Goal: Information Seeking & Learning: Learn about a topic

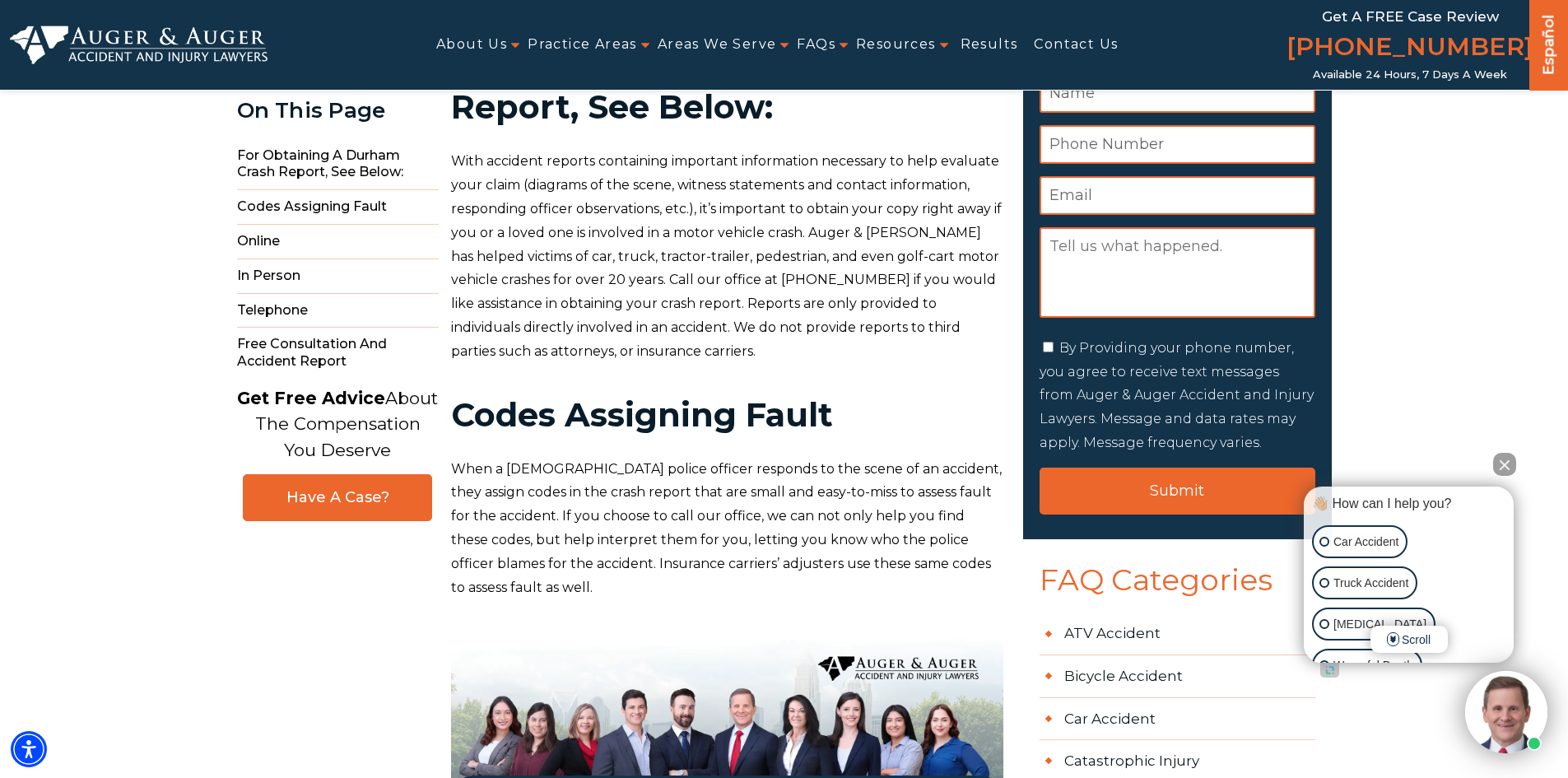
scroll to position [329, 0]
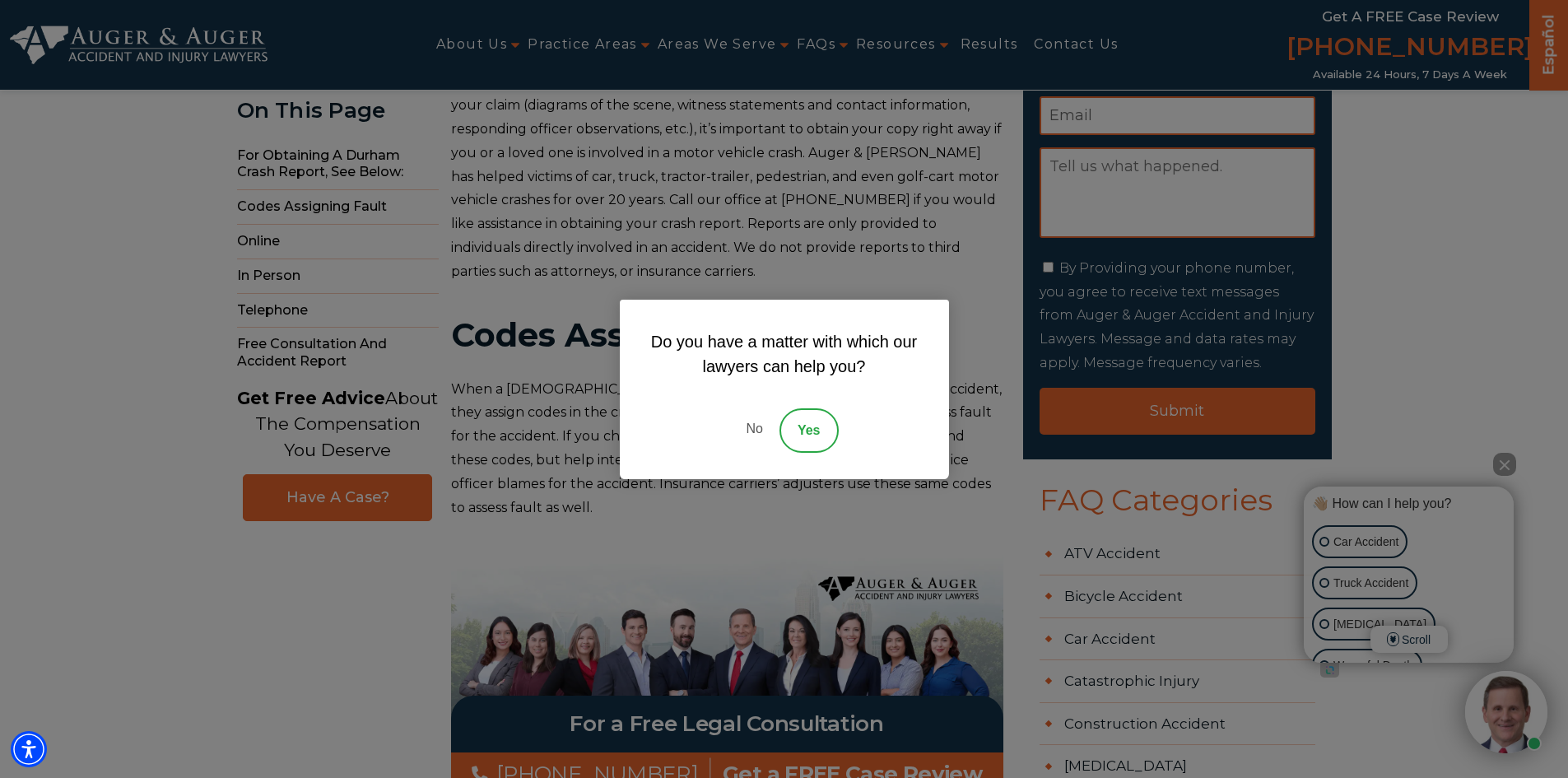
click at [740, 426] on link "No" at bounding box center [754, 430] width 49 height 44
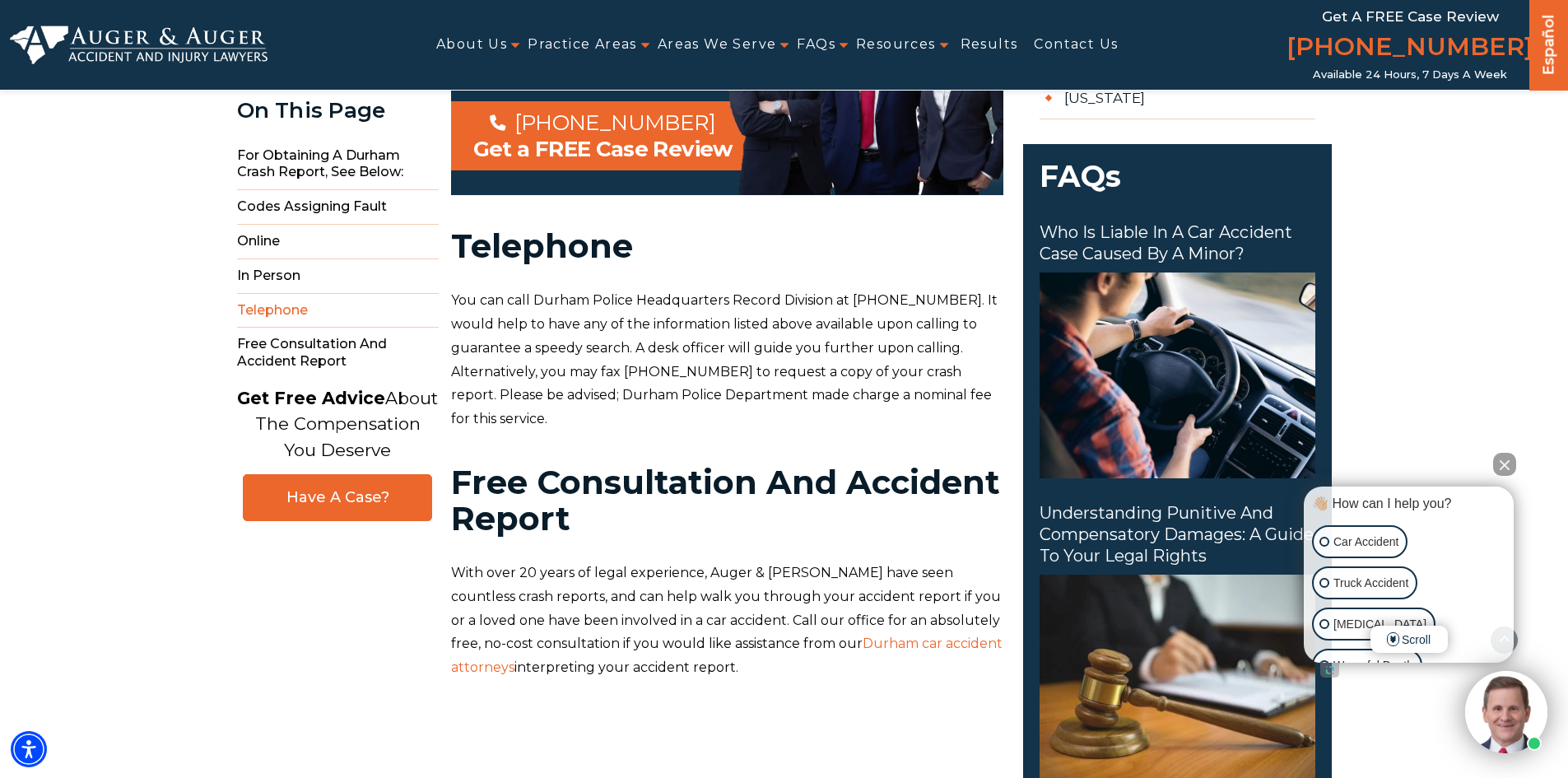
scroll to position [1564, 0]
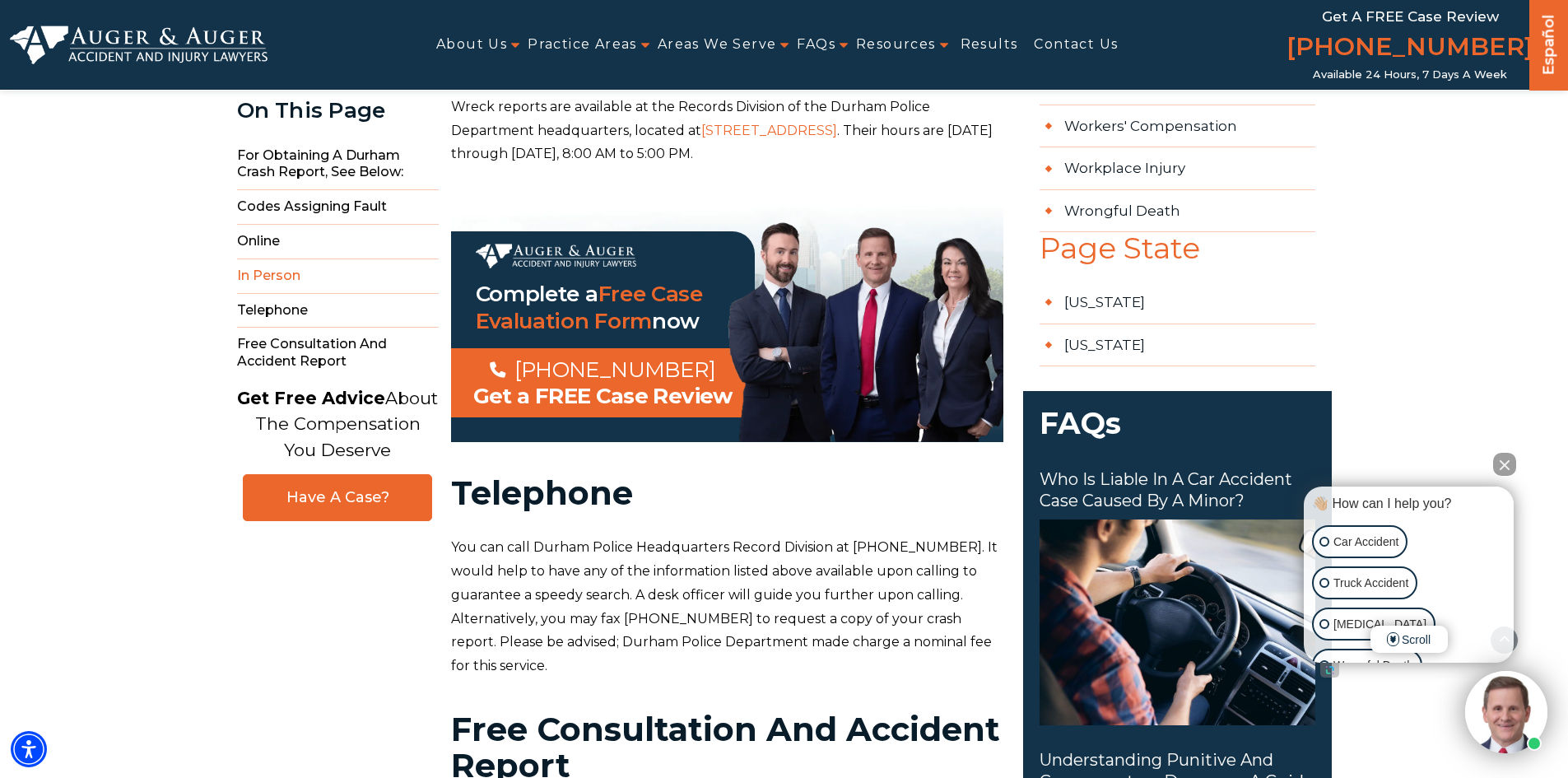
click at [1506, 467] on button "Close Intaker Chat Widget" at bounding box center [1505, 464] width 23 height 23
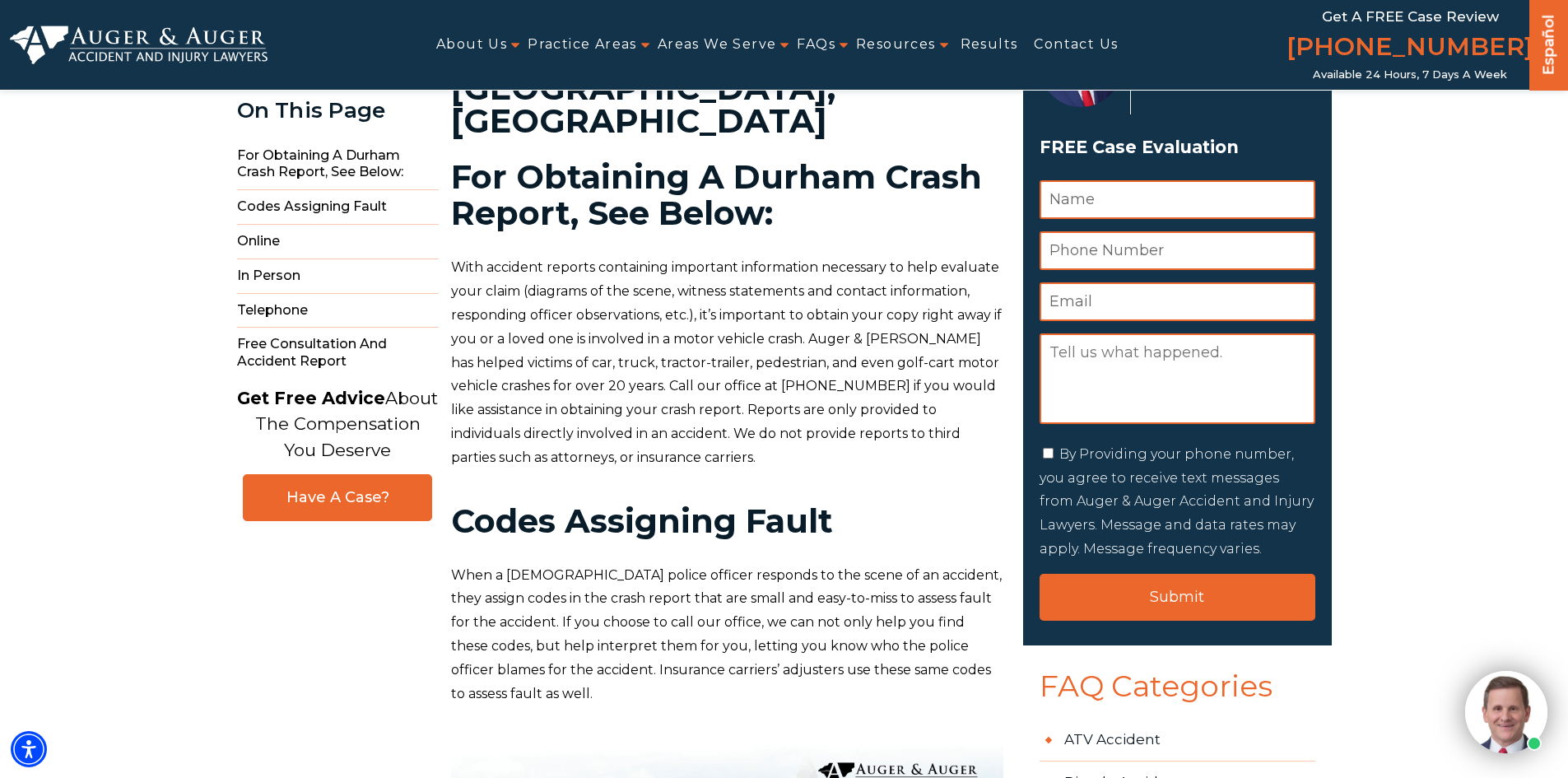
scroll to position [0, 0]
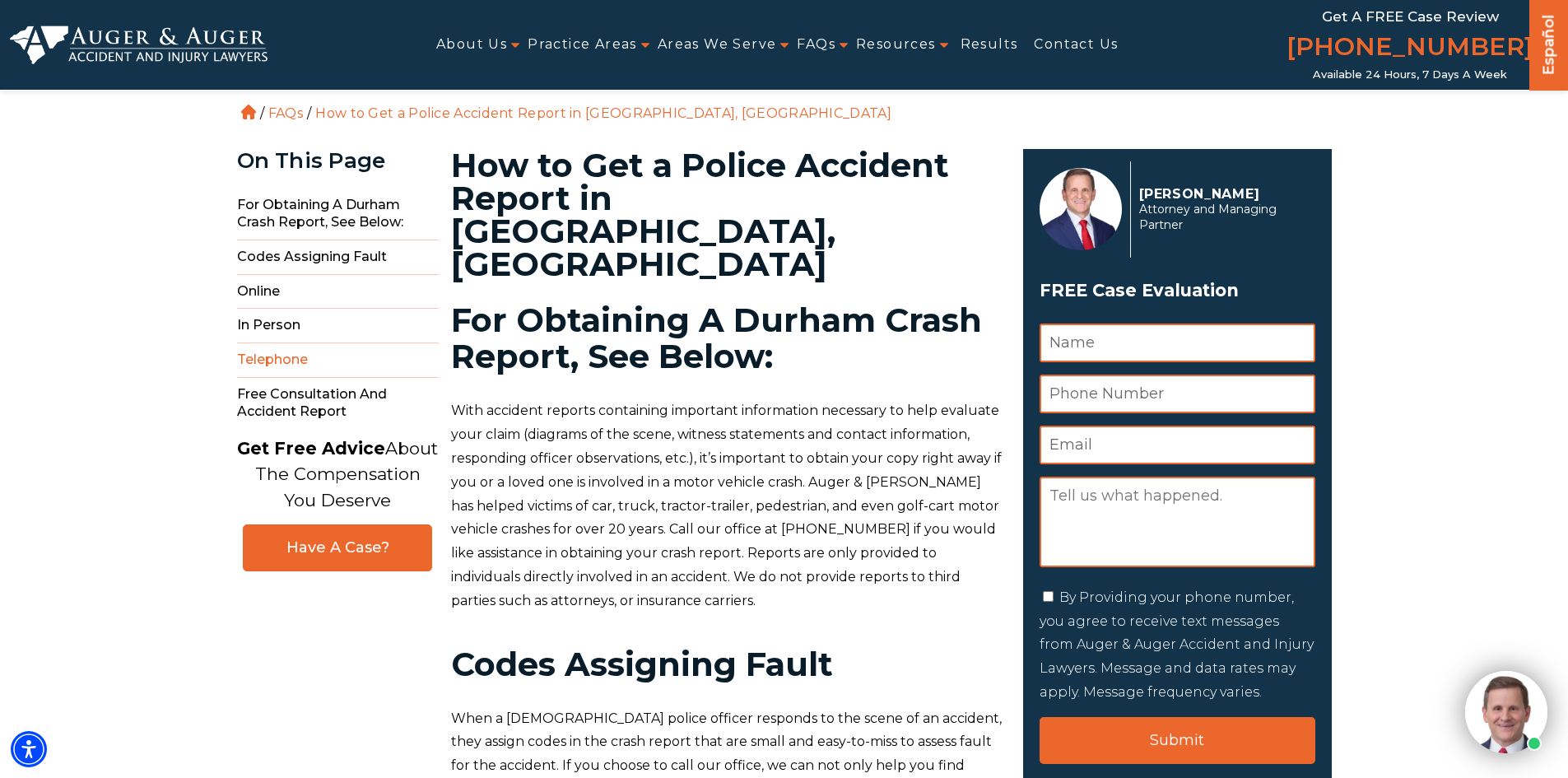
click at [301, 354] on span "Telephone" at bounding box center [338, 360] width 201 height 35
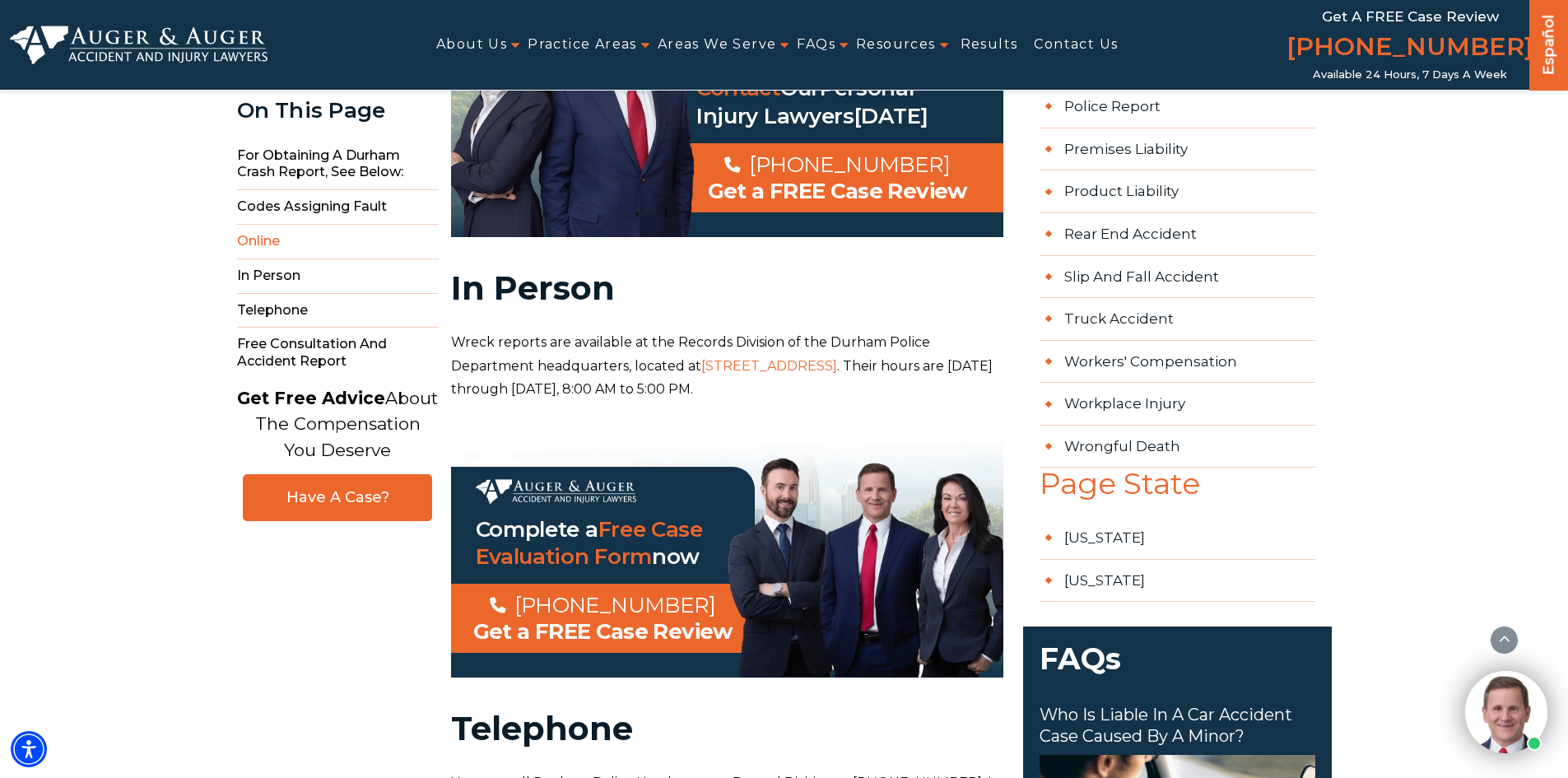
scroll to position [1463, 0]
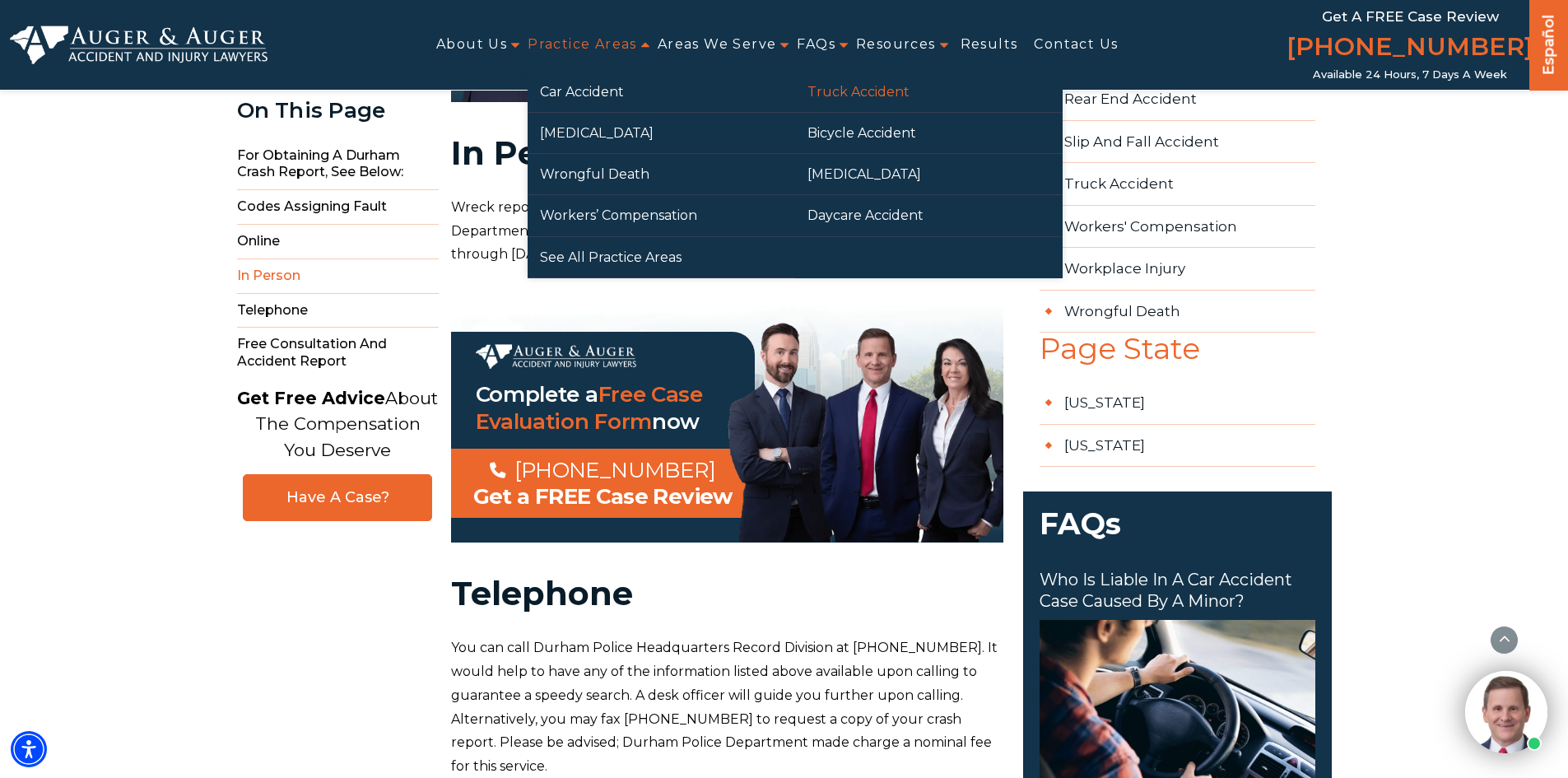
click at [873, 95] on link "Truck Accident" at bounding box center [929, 92] width 268 height 41
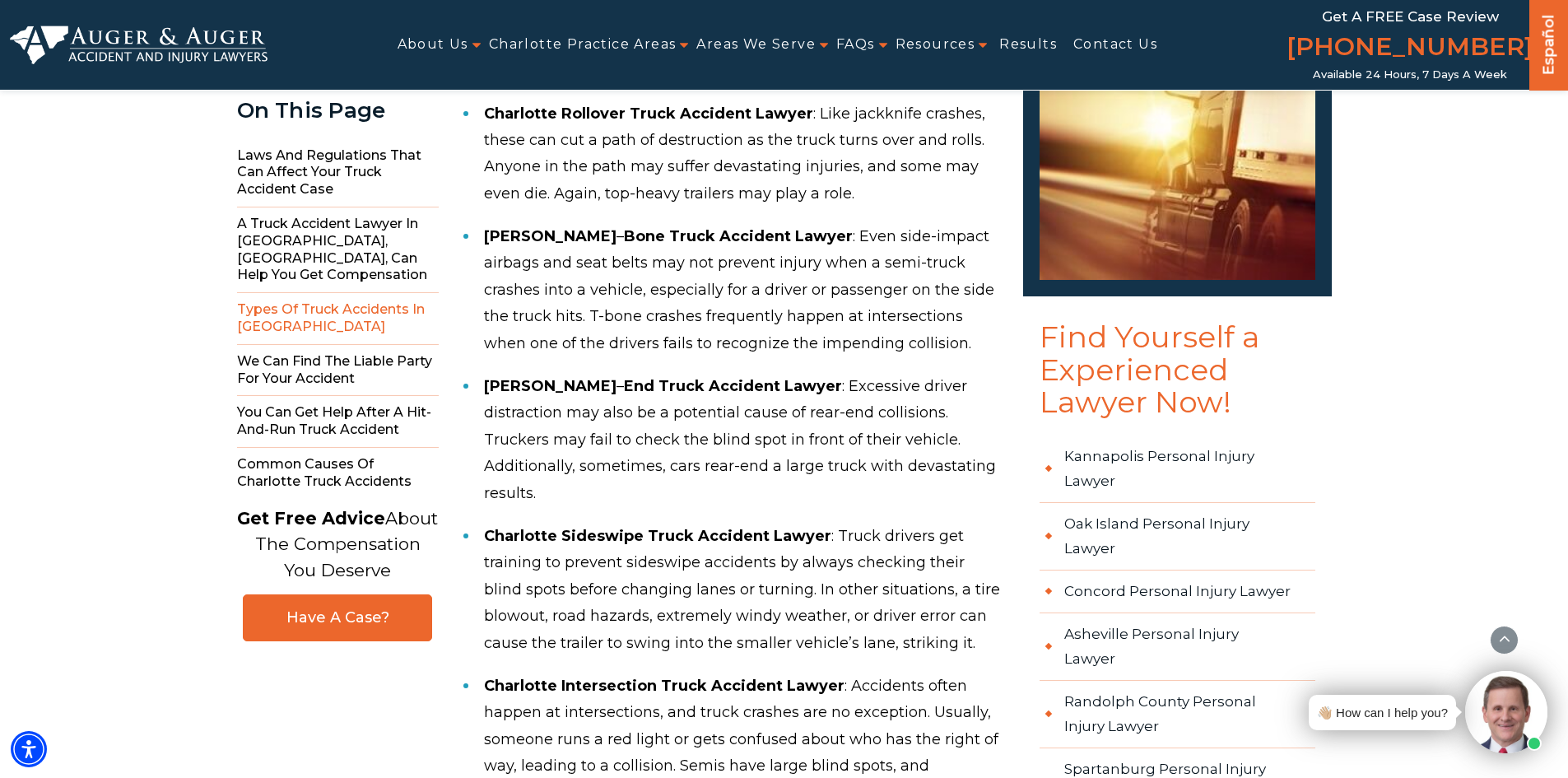
scroll to position [3456, 0]
click at [1014, 43] on link "Results" at bounding box center [1028, 44] width 58 height 37
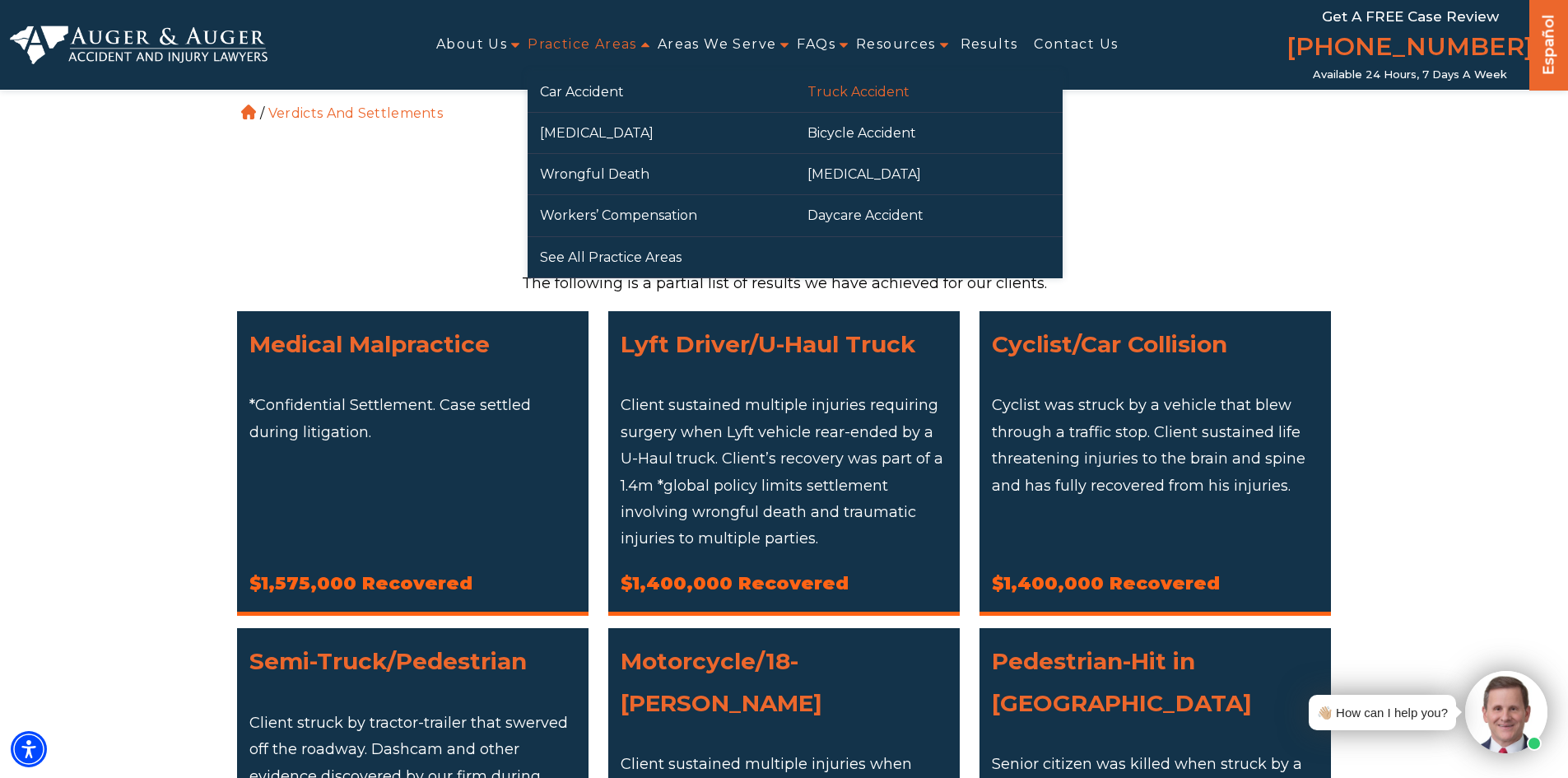
click at [835, 95] on link "Truck Accident" at bounding box center [929, 92] width 268 height 41
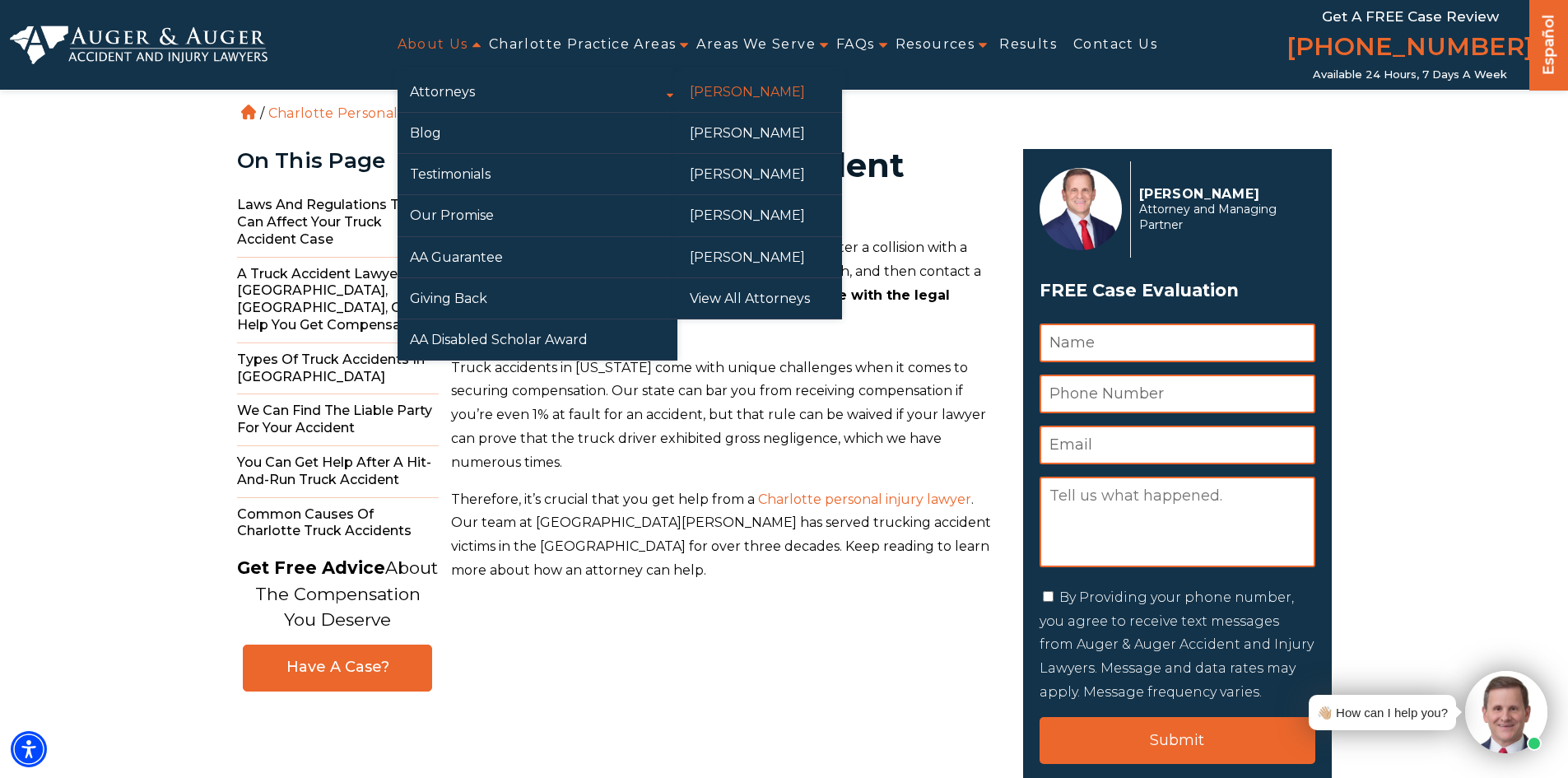
click at [723, 100] on link "[PERSON_NAME]" at bounding box center [759, 92] width 165 height 41
click at [610, 99] on link "Attorneys" at bounding box center [537, 92] width 280 height 41
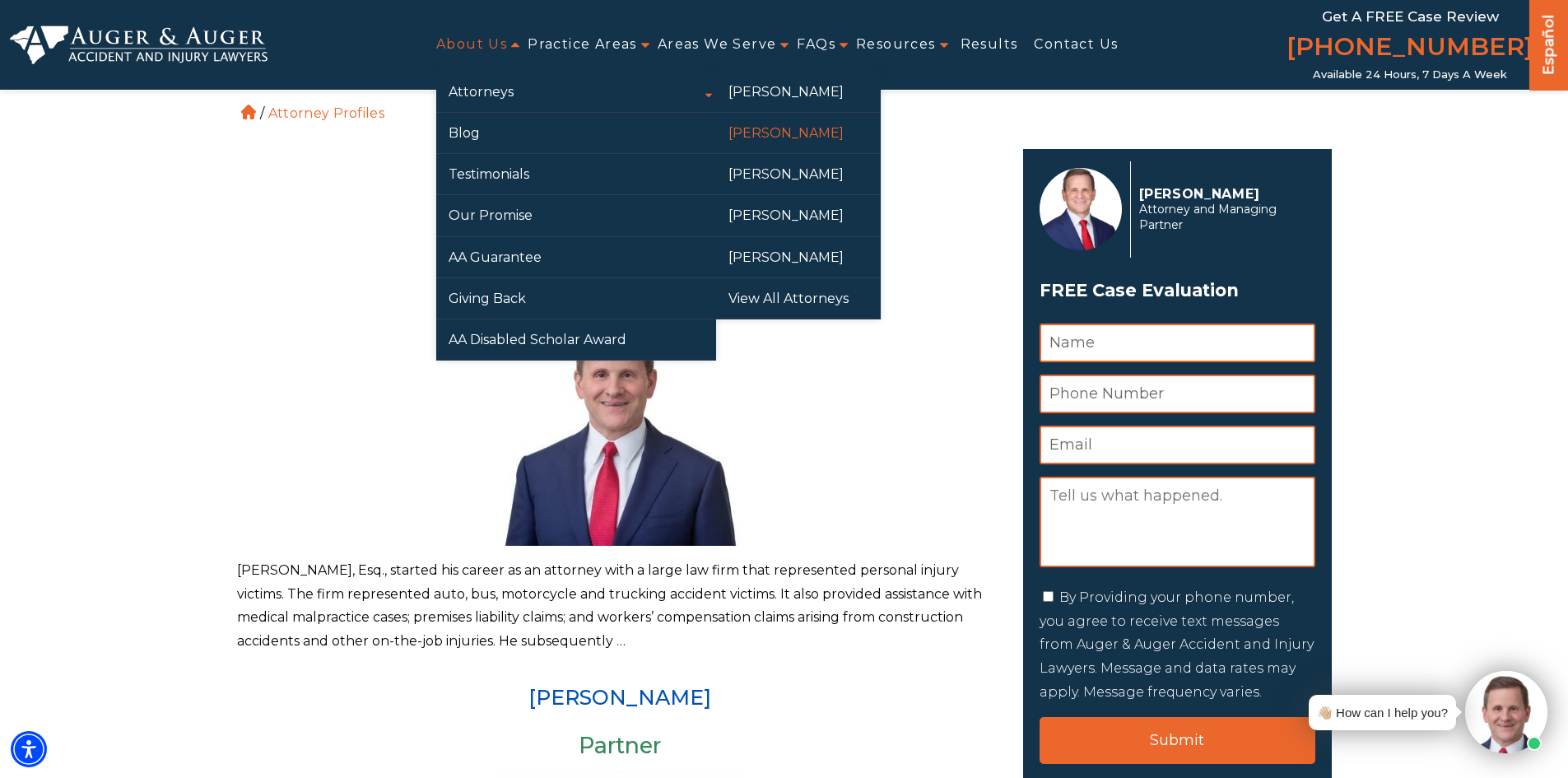
click at [765, 147] on link "[PERSON_NAME]" at bounding box center [798, 132] width 165 height 41
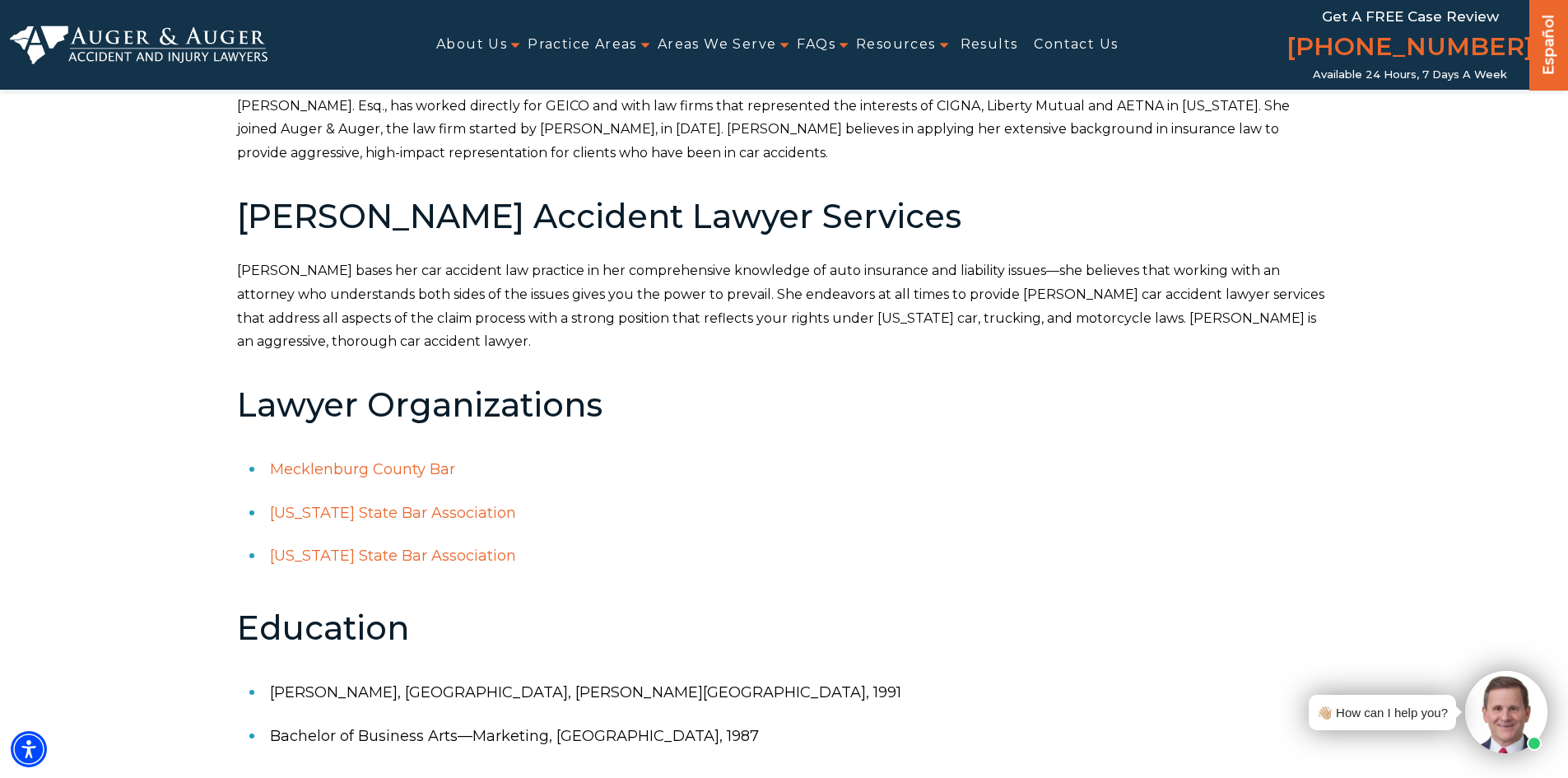
scroll to position [329, 0]
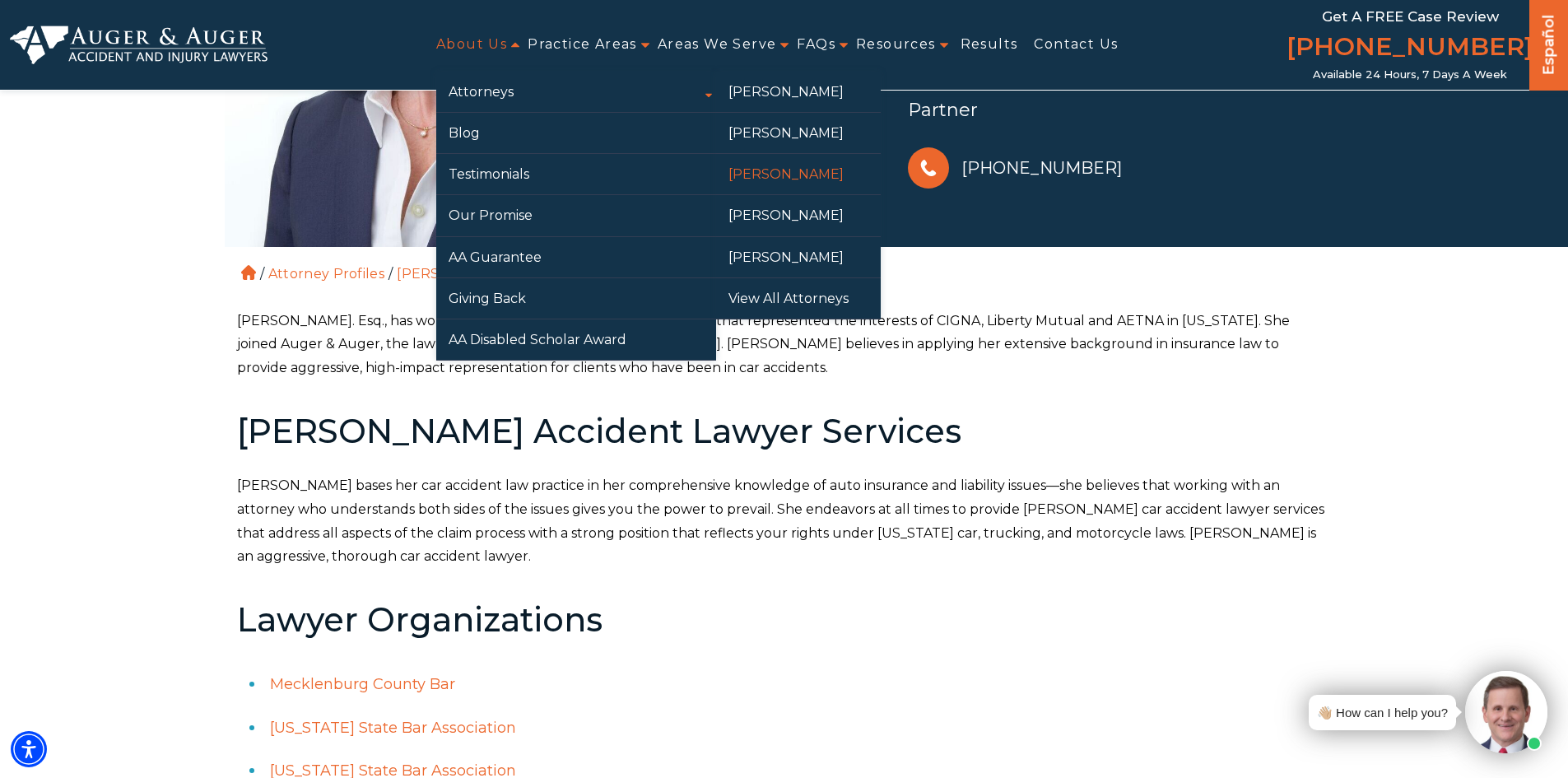
click at [787, 181] on link "[PERSON_NAME]" at bounding box center [798, 174] width 165 height 41
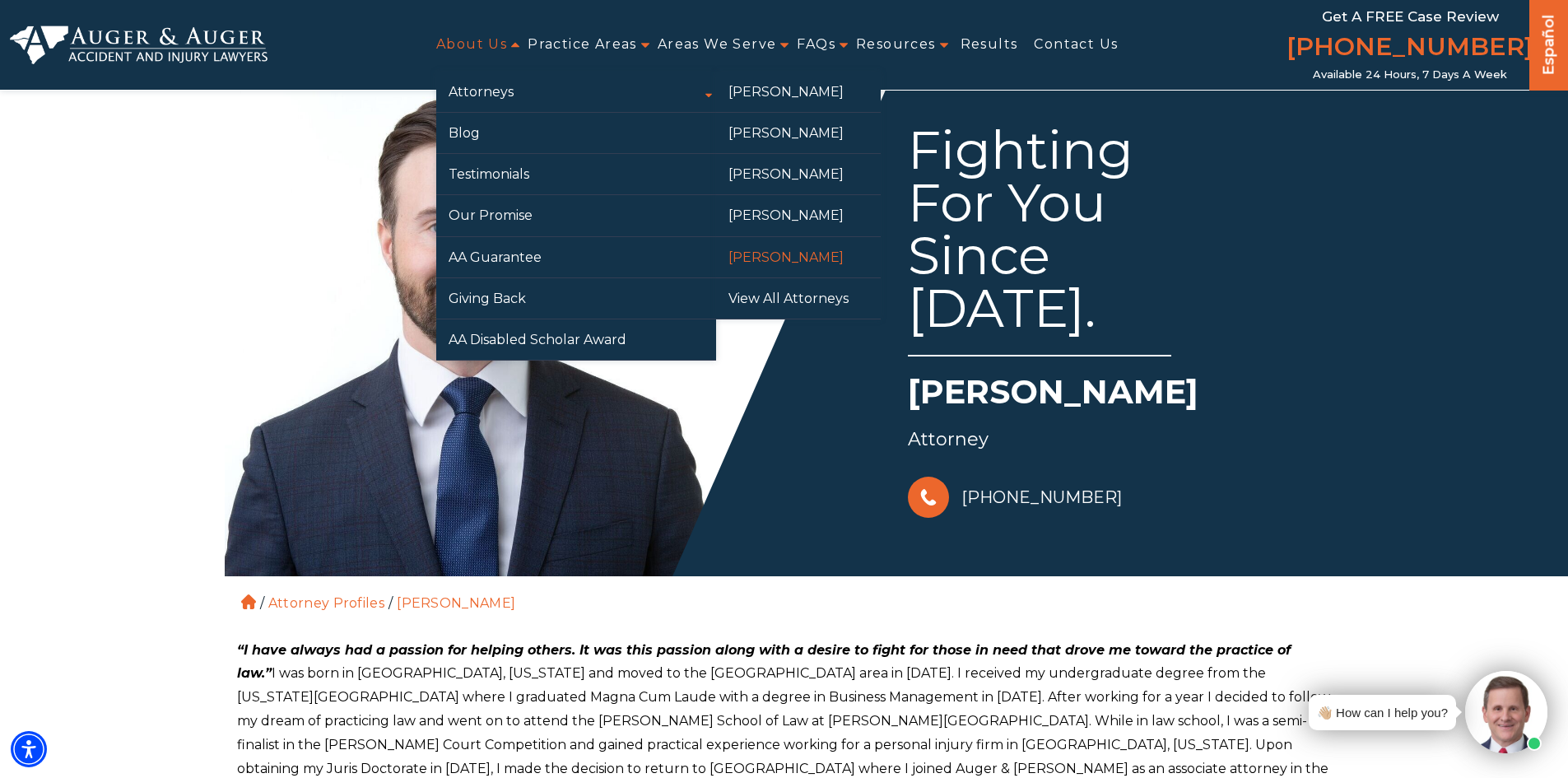
click at [773, 245] on link "[PERSON_NAME]" at bounding box center [798, 257] width 165 height 41
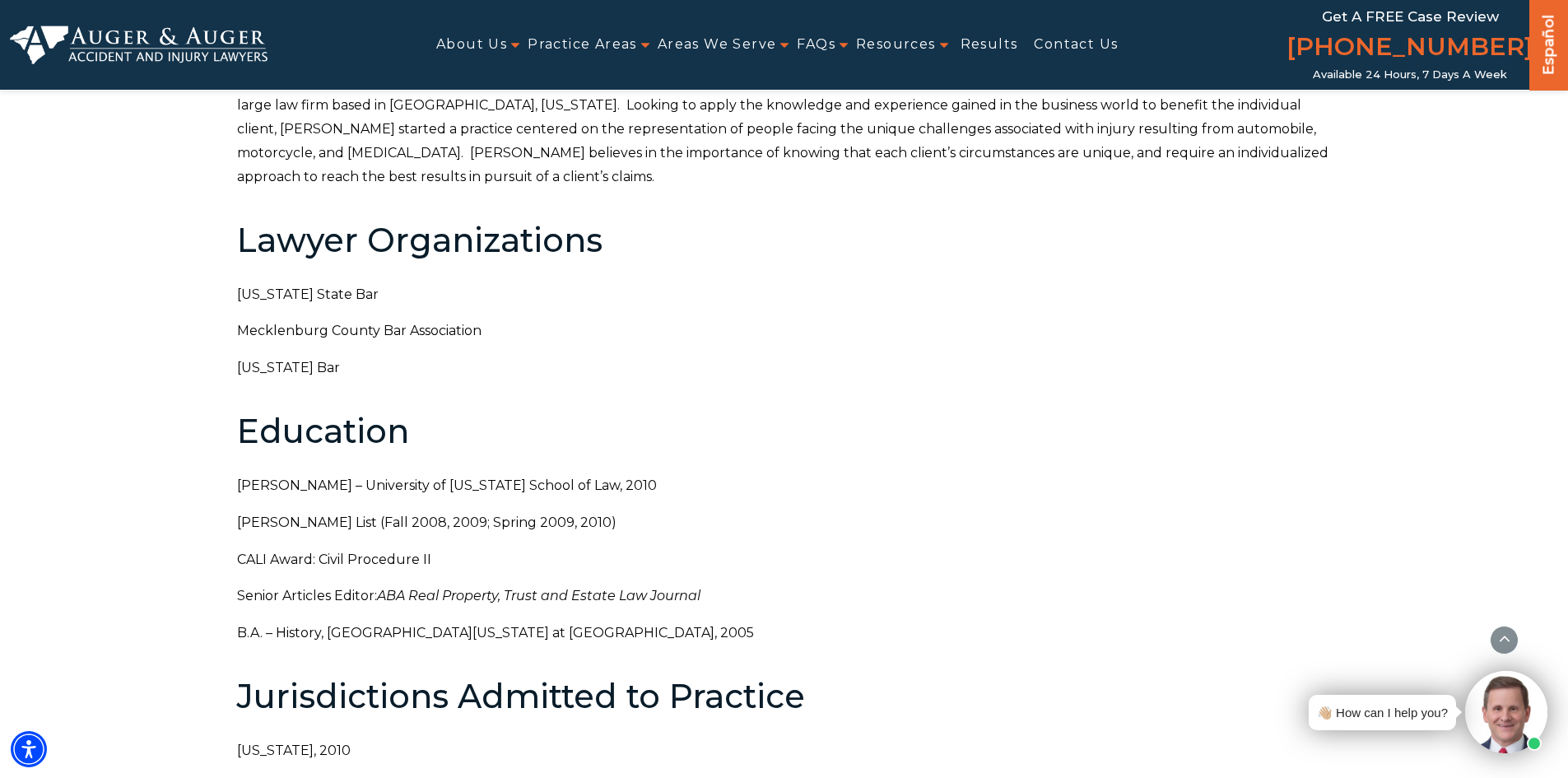
scroll to position [576, 0]
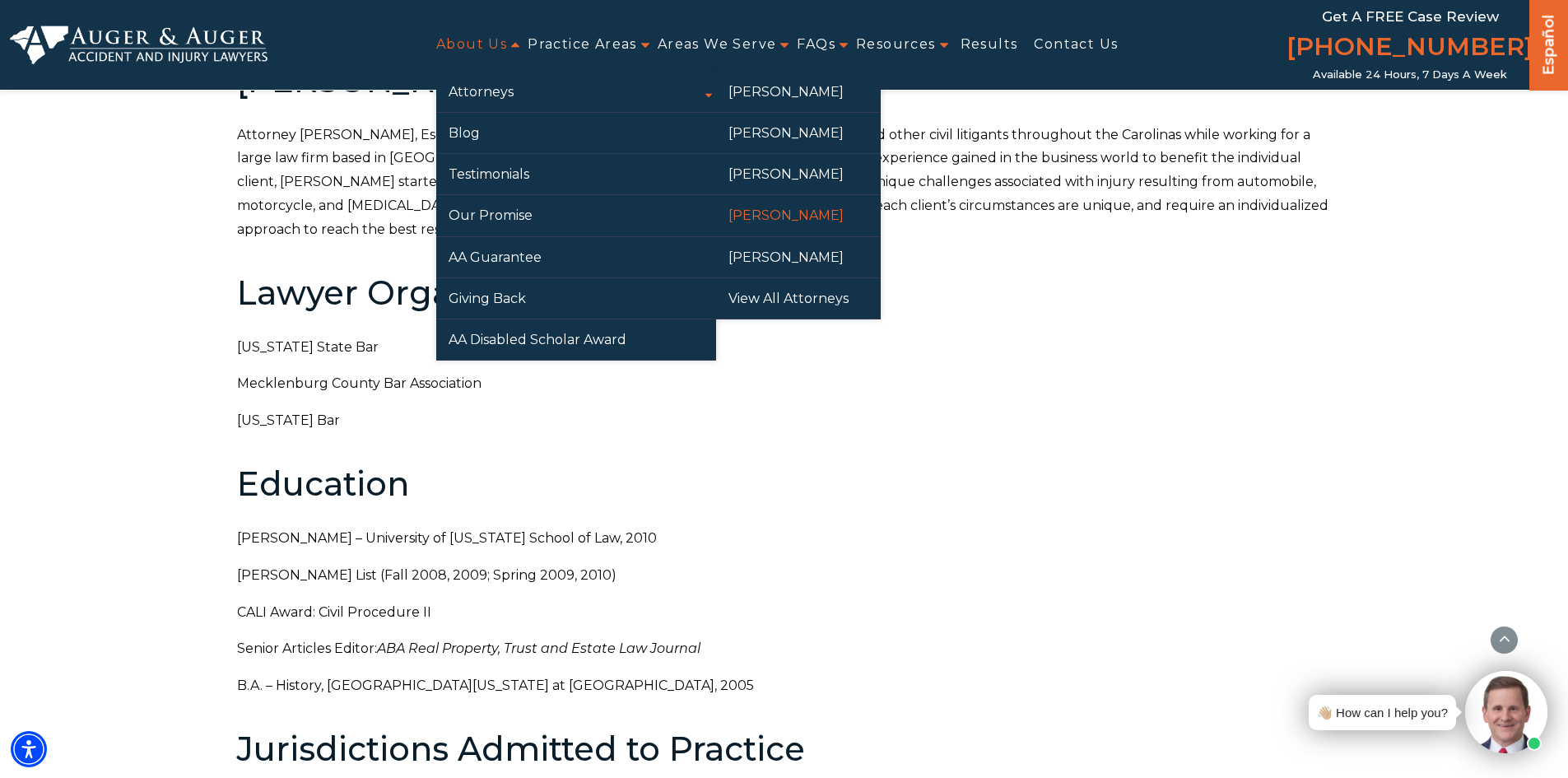
click at [765, 220] on link "[PERSON_NAME]" at bounding box center [798, 215] width 165 height 41
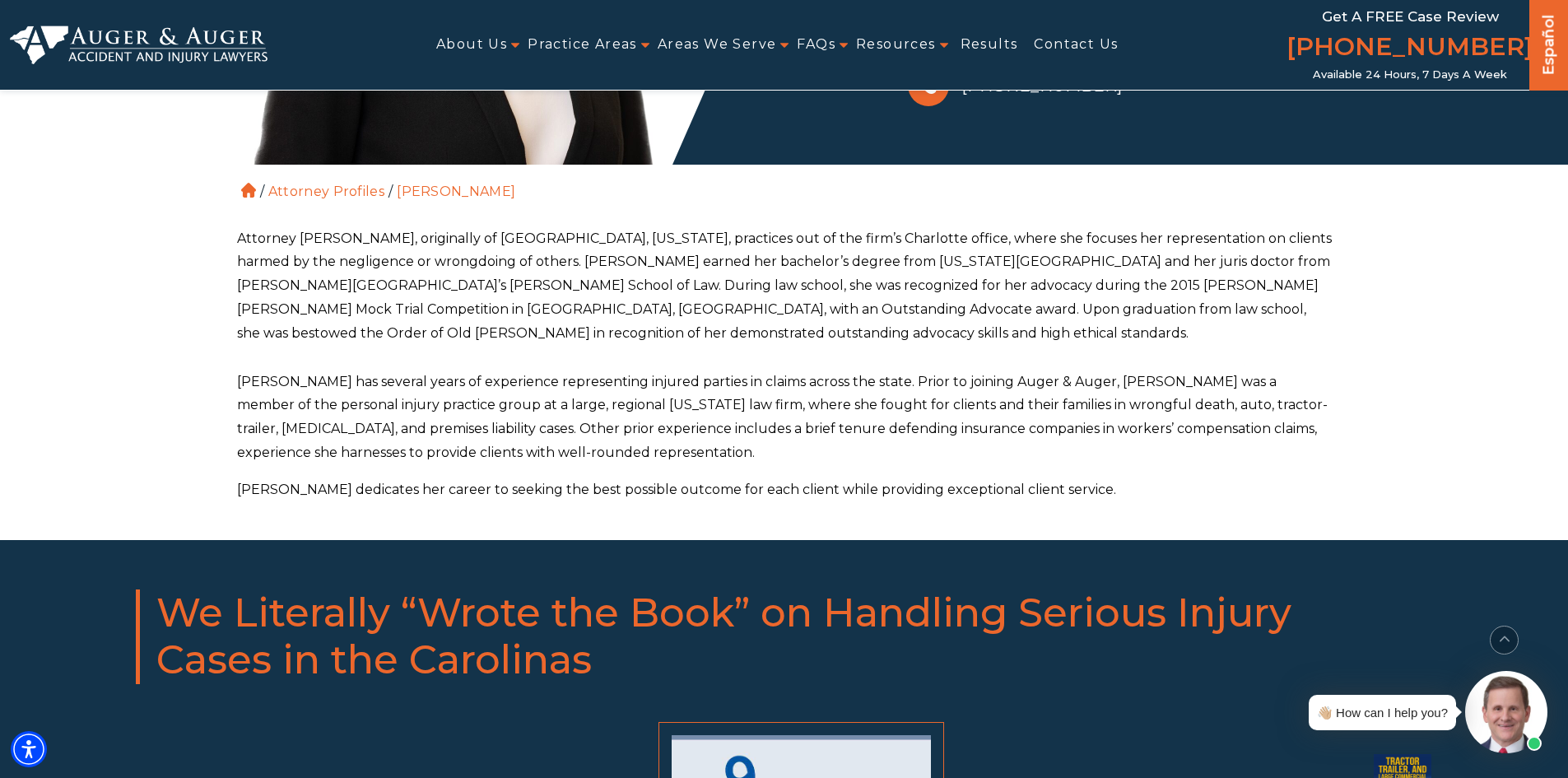
scroll to position [493, 0]
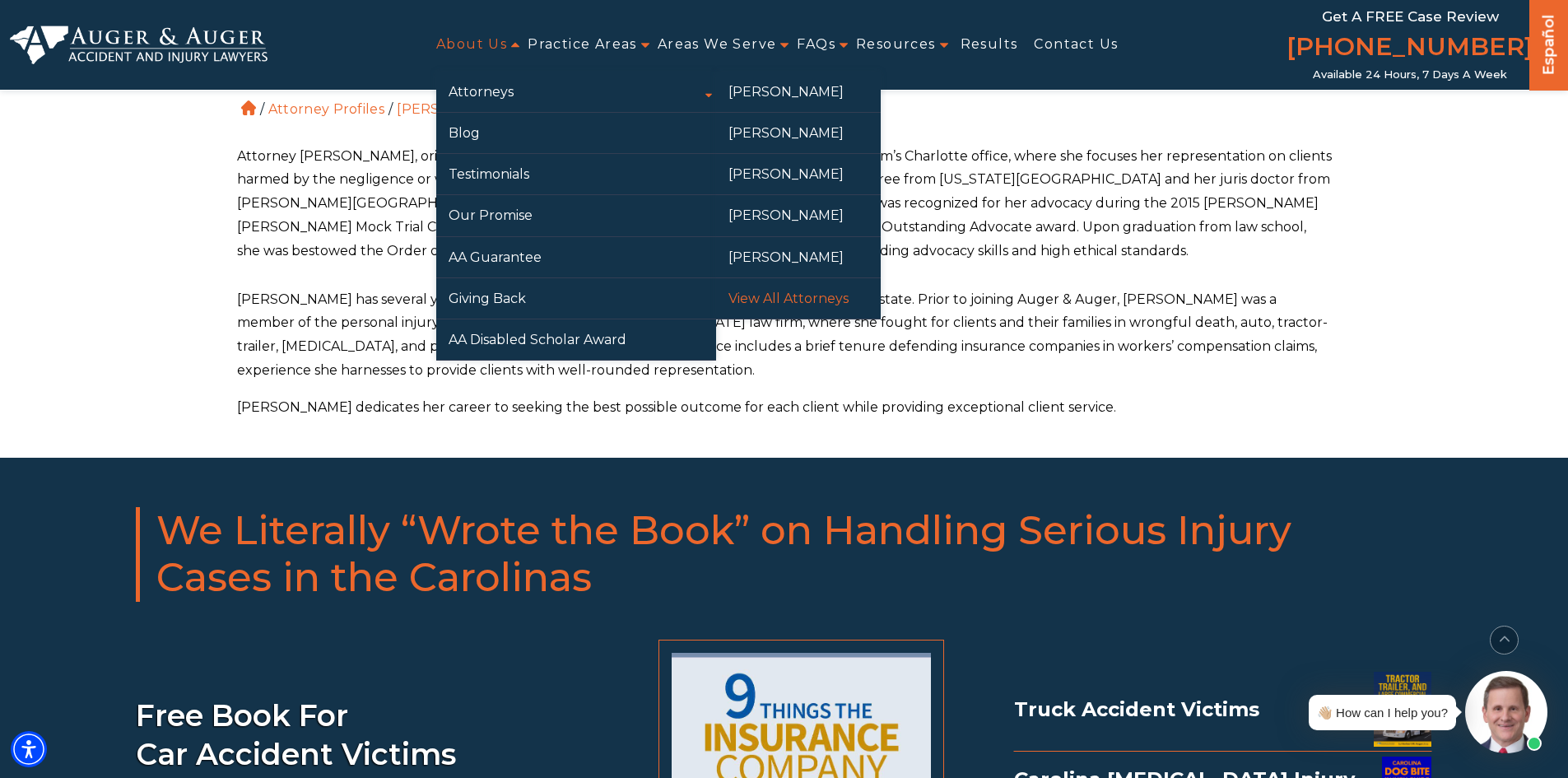
click at [772, 286] on link "View All Attorneys" at bounding box center [798, 298] width 165 height 41
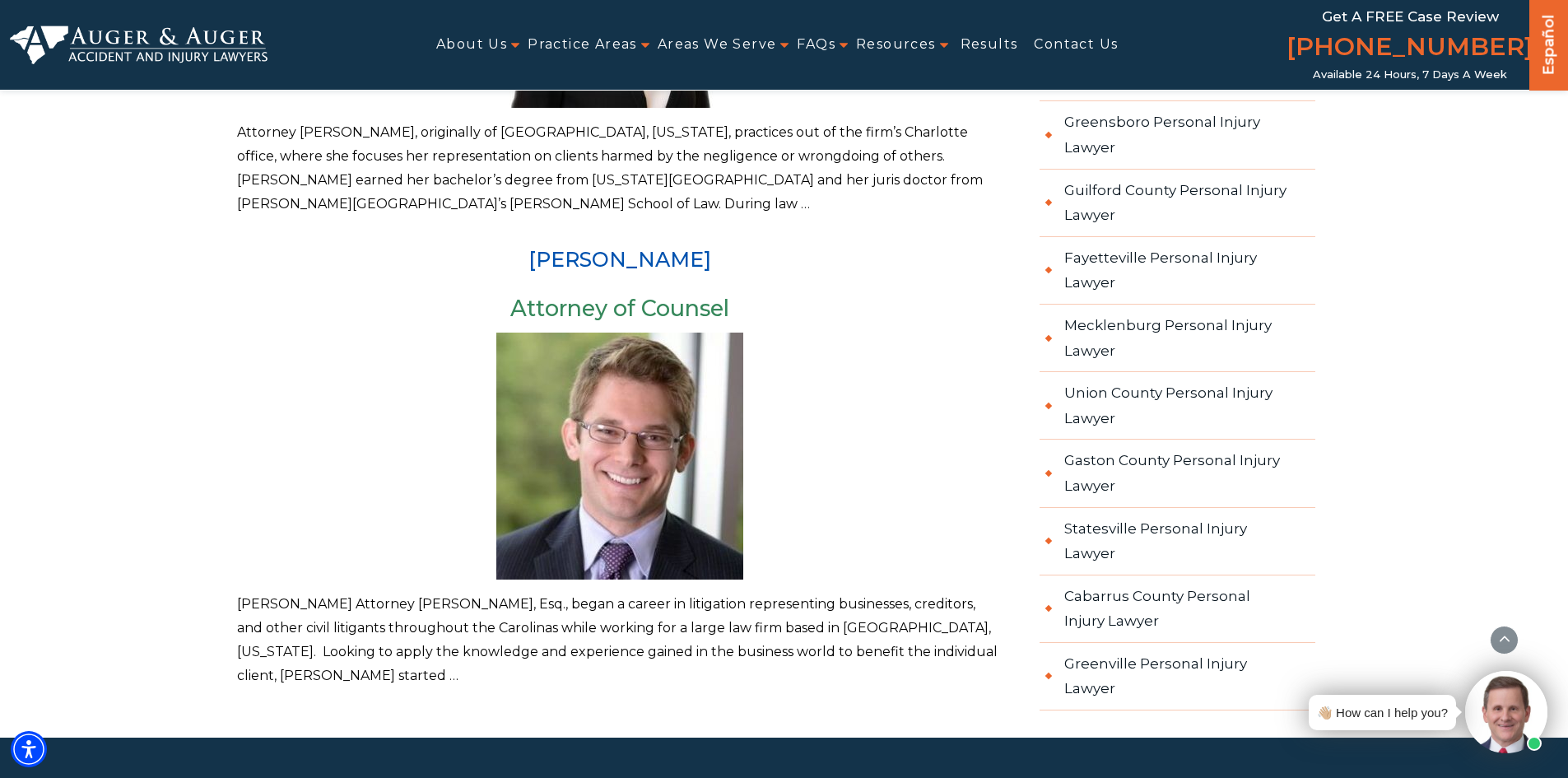
scroll to position [1810, 0]
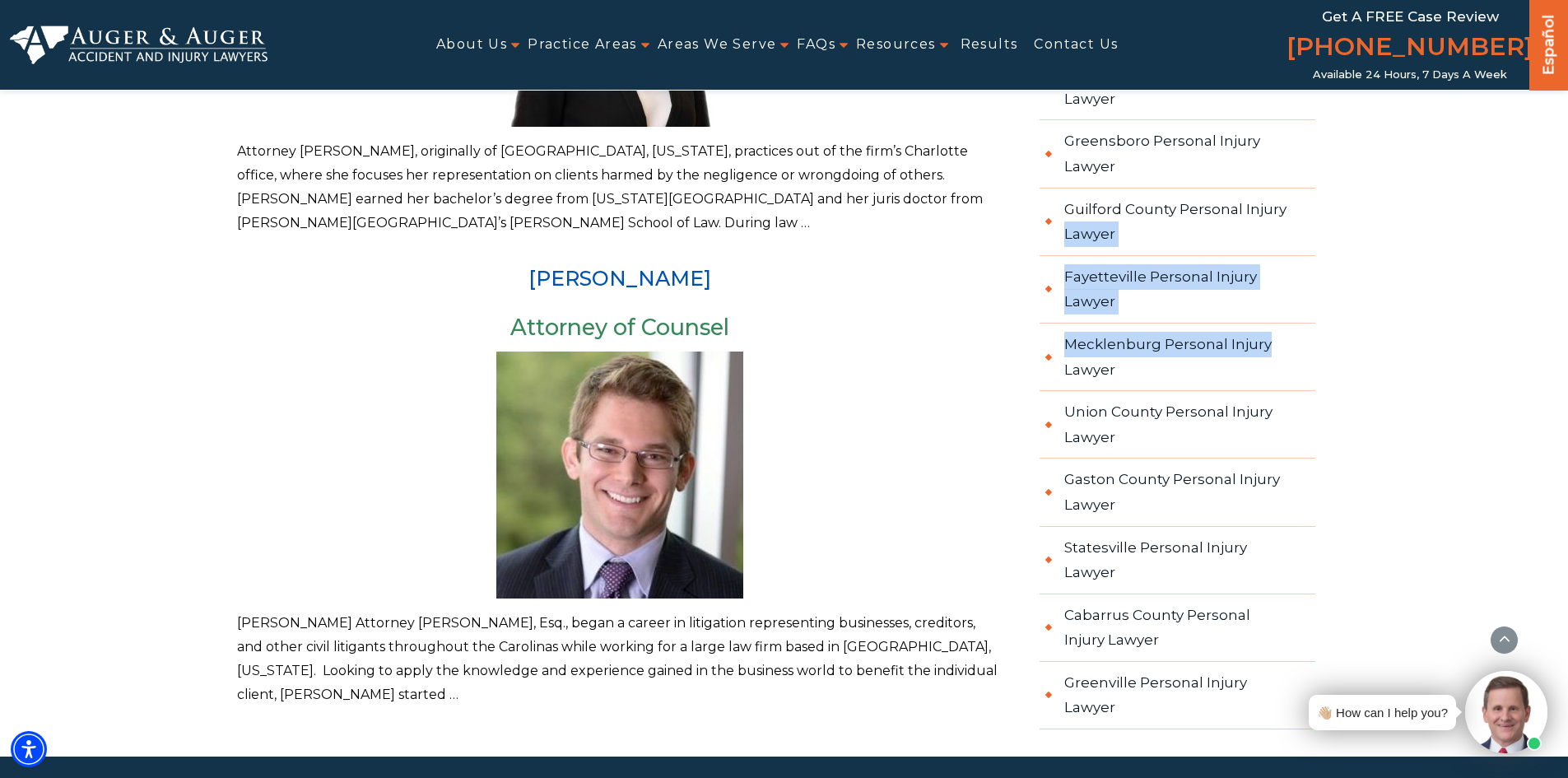
drag, startPoint x: 1548, startPoint y: 340, endPoint x: 1565, endPoint y: 219, distance: 122.2
click at [1565, 219] on div "About Us Attorneys Herbert Auger Arlene Auger Hunter Gillespie Madison McLawhor…" at bounding box center [784, 639] width 1568 height 4900
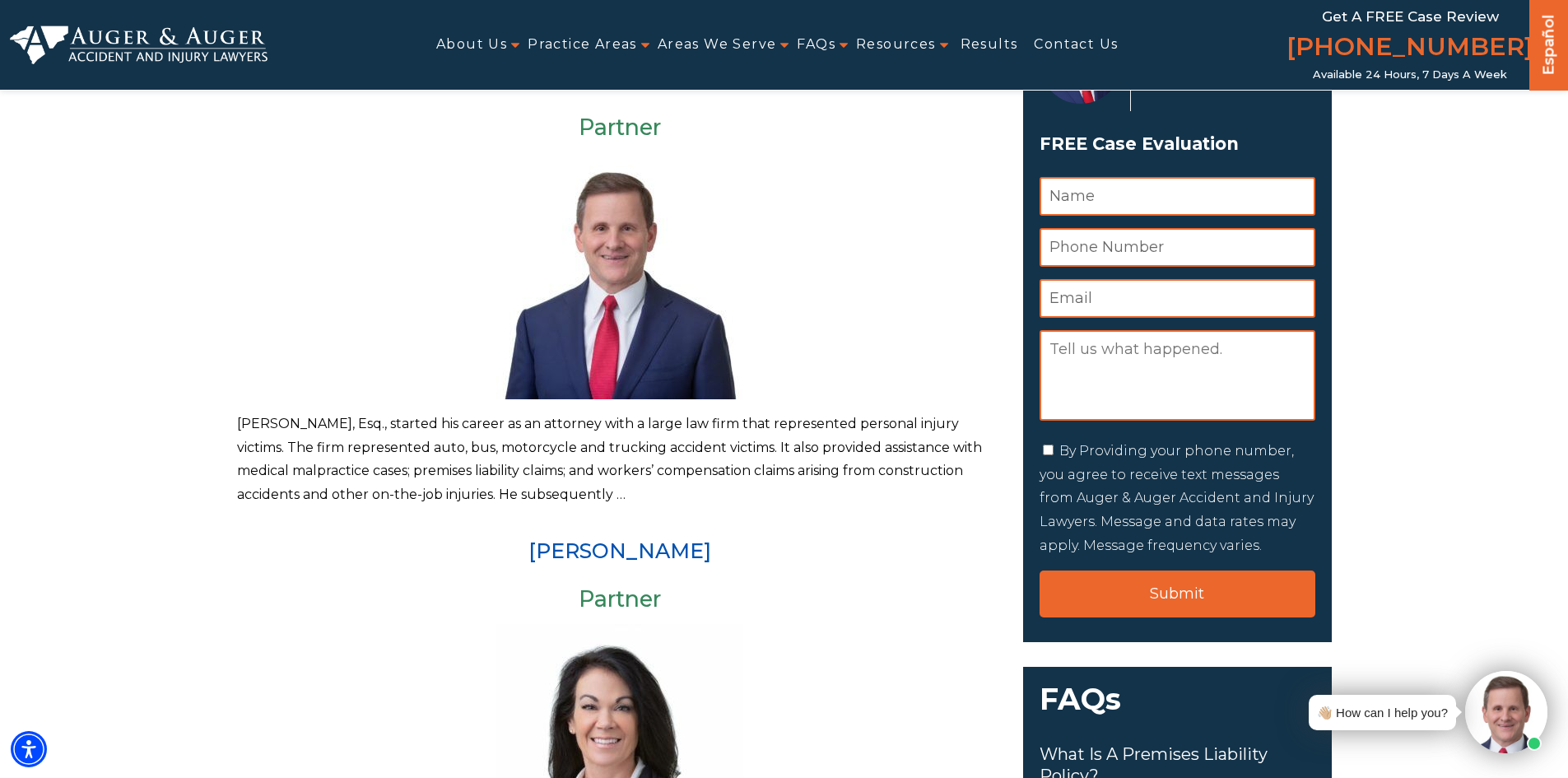
scroll to position [0, 0]
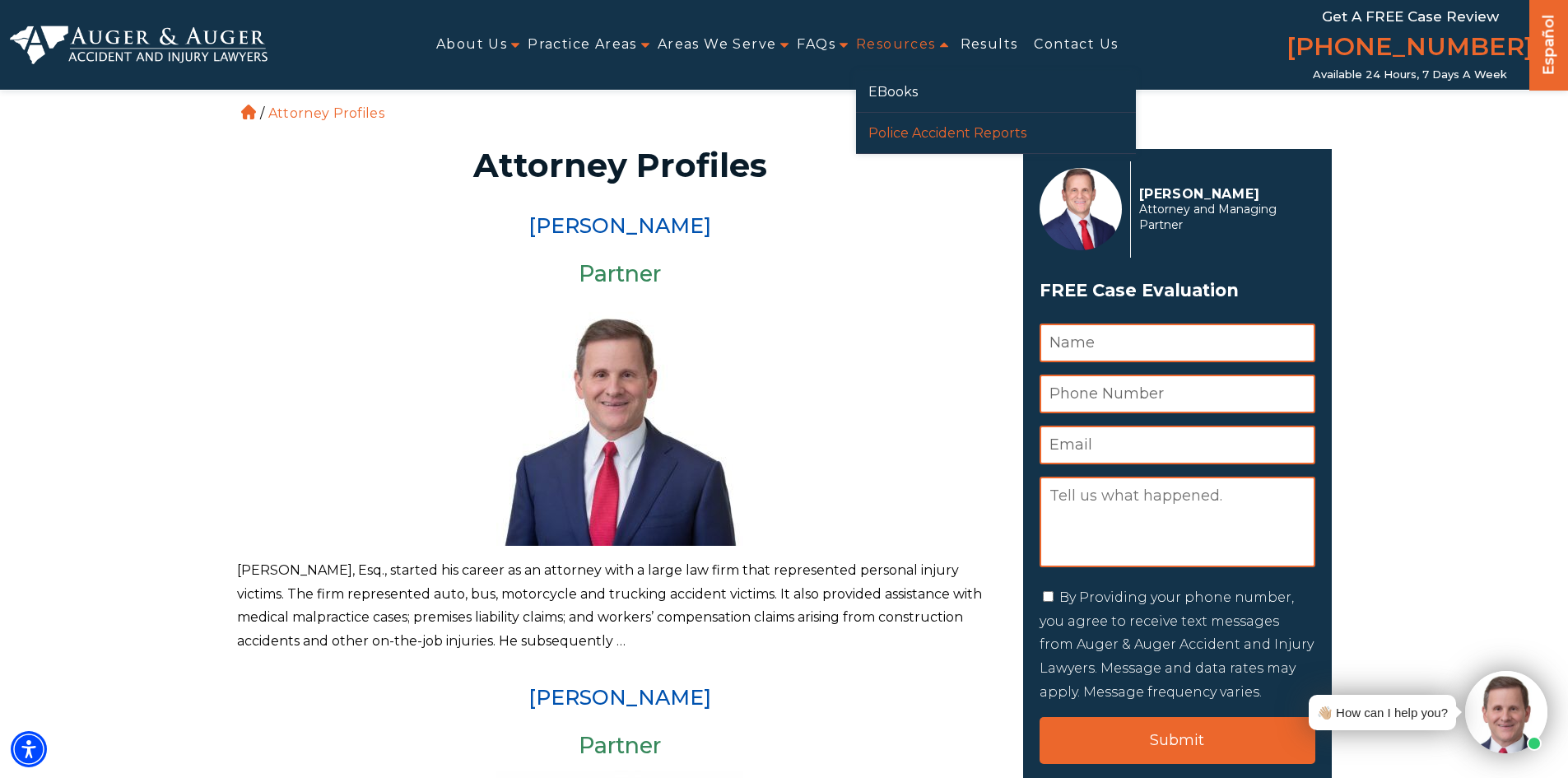
click at [939, 137] on link "Police Accident Reports" at bounding box center [996, 132] width 280 height 41
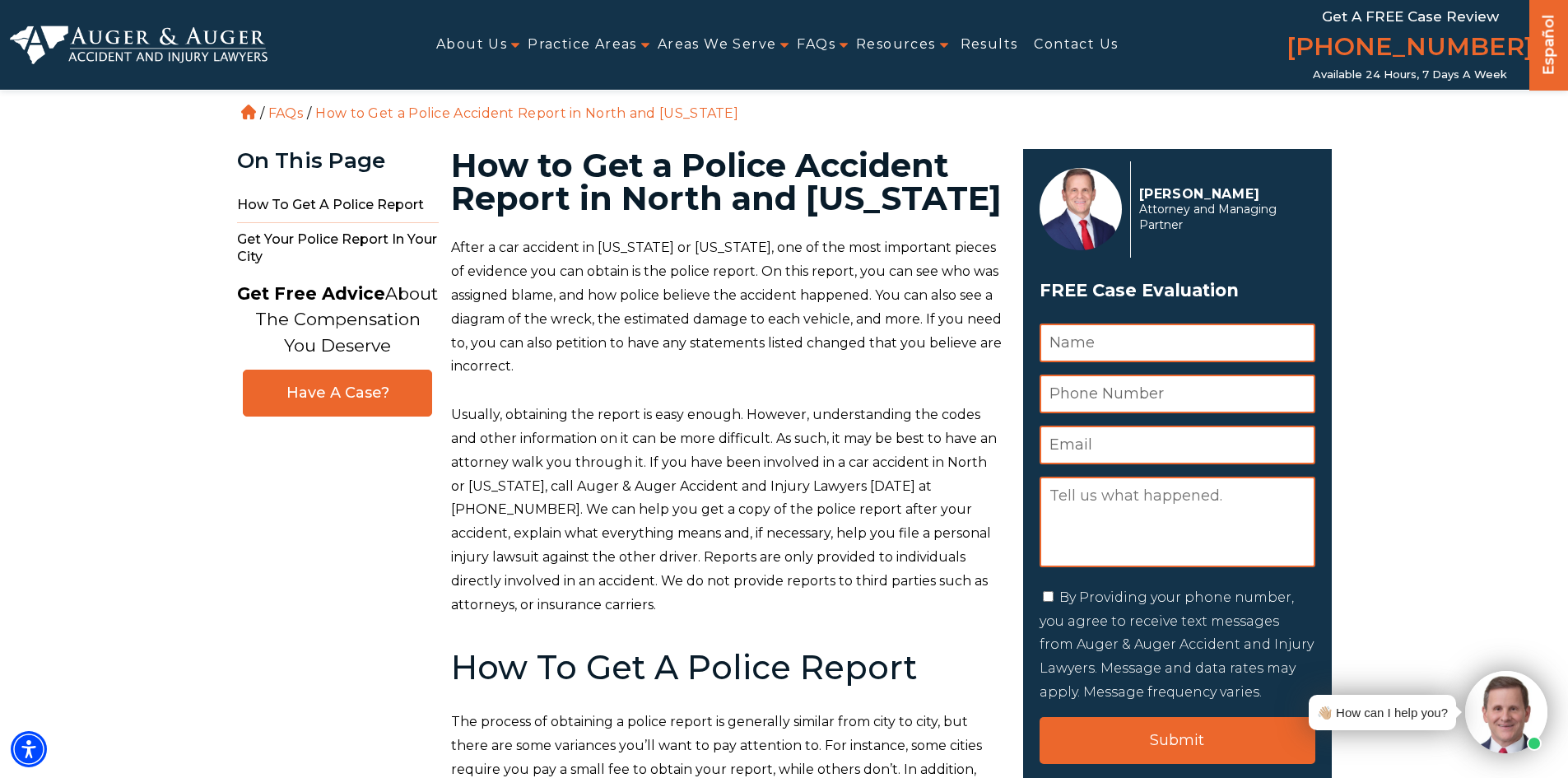
click at [981, 42] on link "Results" at bounding box center [989, 44] width 58 height 37
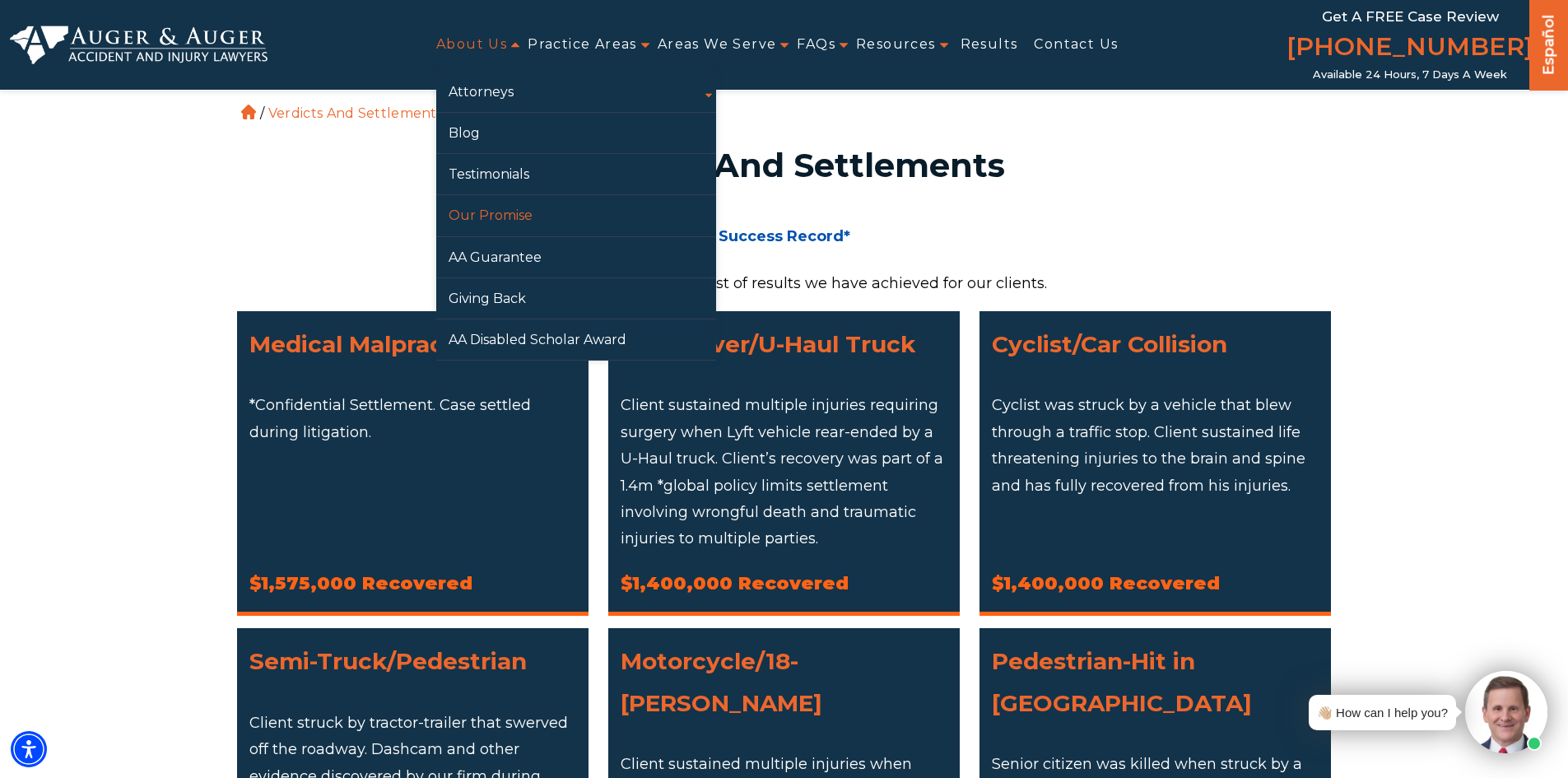
click at [478, 219] on link "Our Promise" at bounding box center [576, 215] width 280 height 41
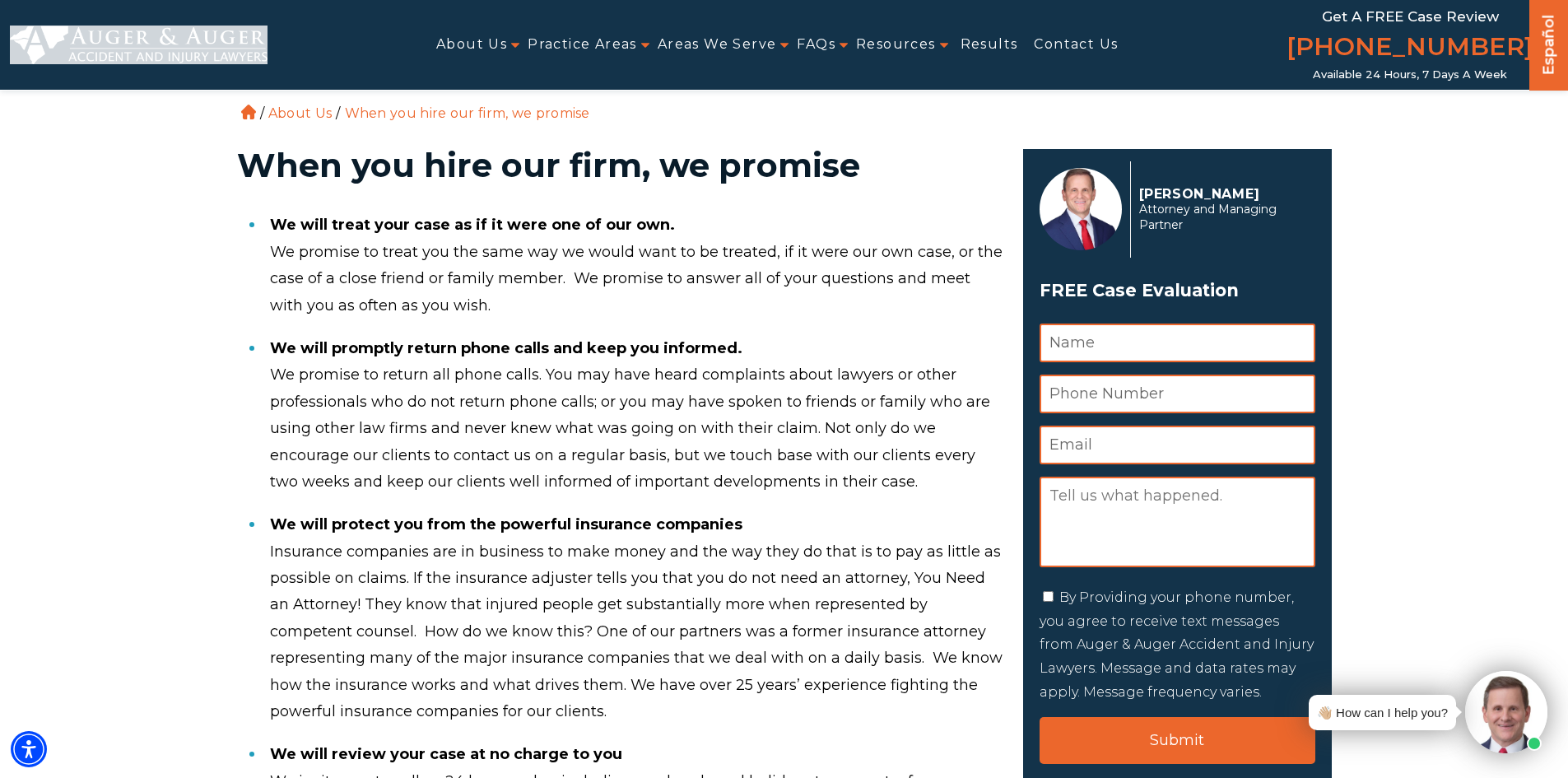
drag, startPoint x: 270, startPoint y: 57, endPoint x: 65, endPoint y: 79, distance: 206.2
click at [65, 79] on div "About Us Attorneys Herbert Auger Arlene Auger Hunter Gillespie Madison McLawhor…" at bounding box center [783, 44] width 1548 height 90
drag, startPoint x: 77, startPoint y: 213, endPoint x: 226, endPoint y: 200, distance: 149.6
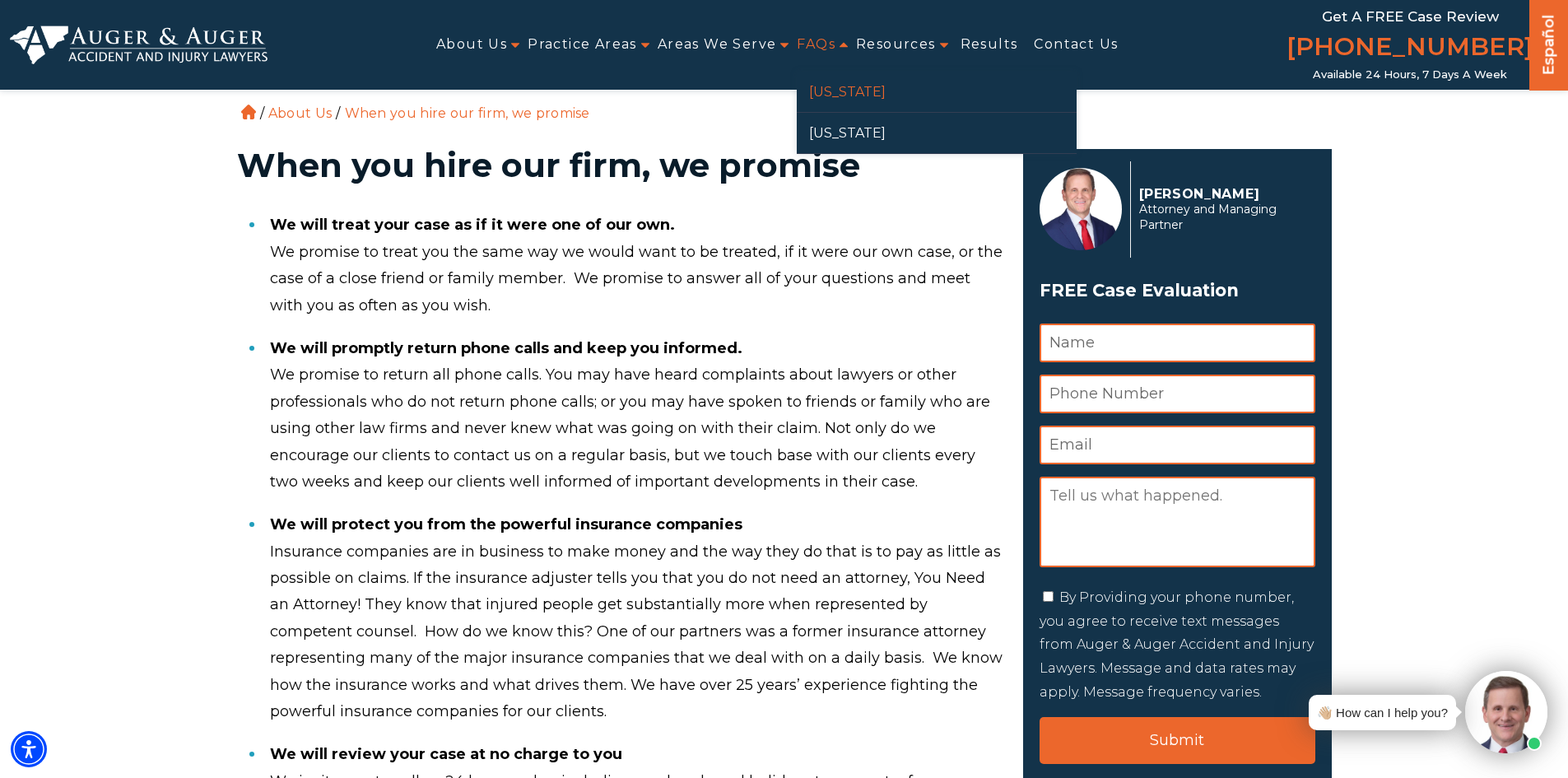
click at [825, 105] on link "[US_STATE]" at bounding box center [937, 92] width 280 height 41
